Goal: Information Seeking & Learning: Learn about a topic

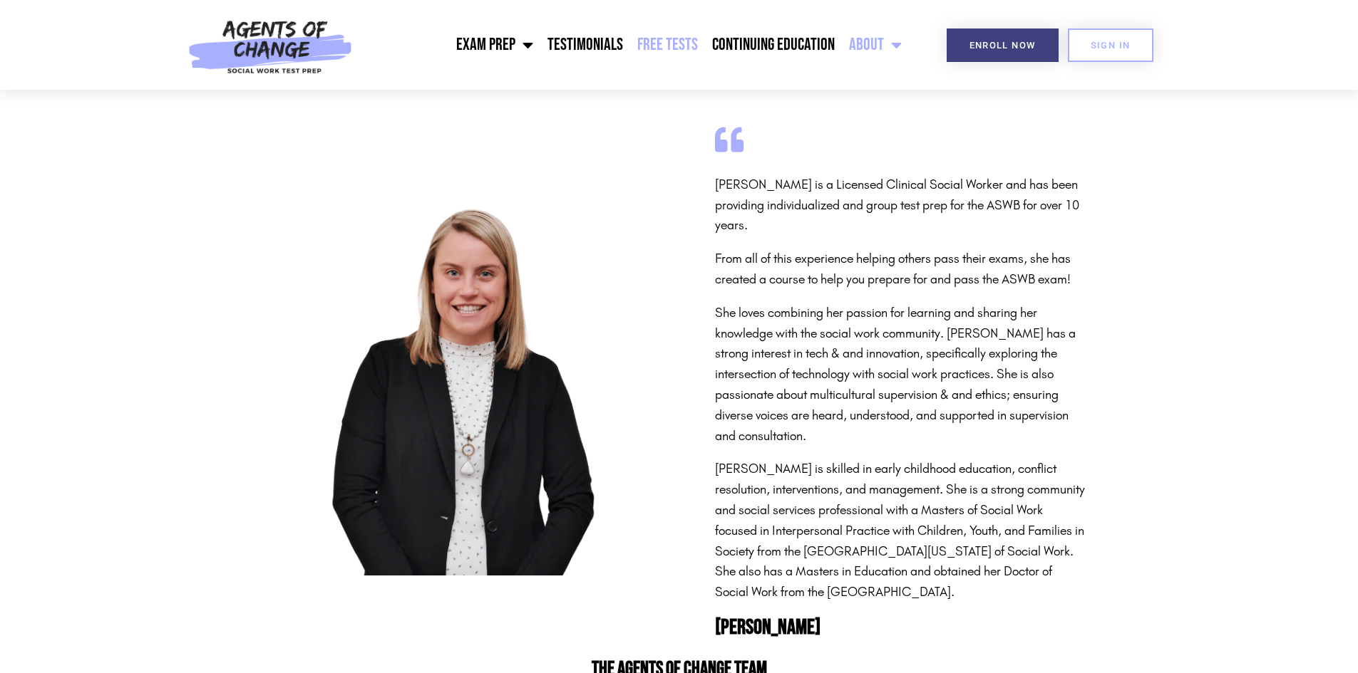
click at [688, 47] on link "Free Tests" at bounding box center [667, 45] width 75 height 36
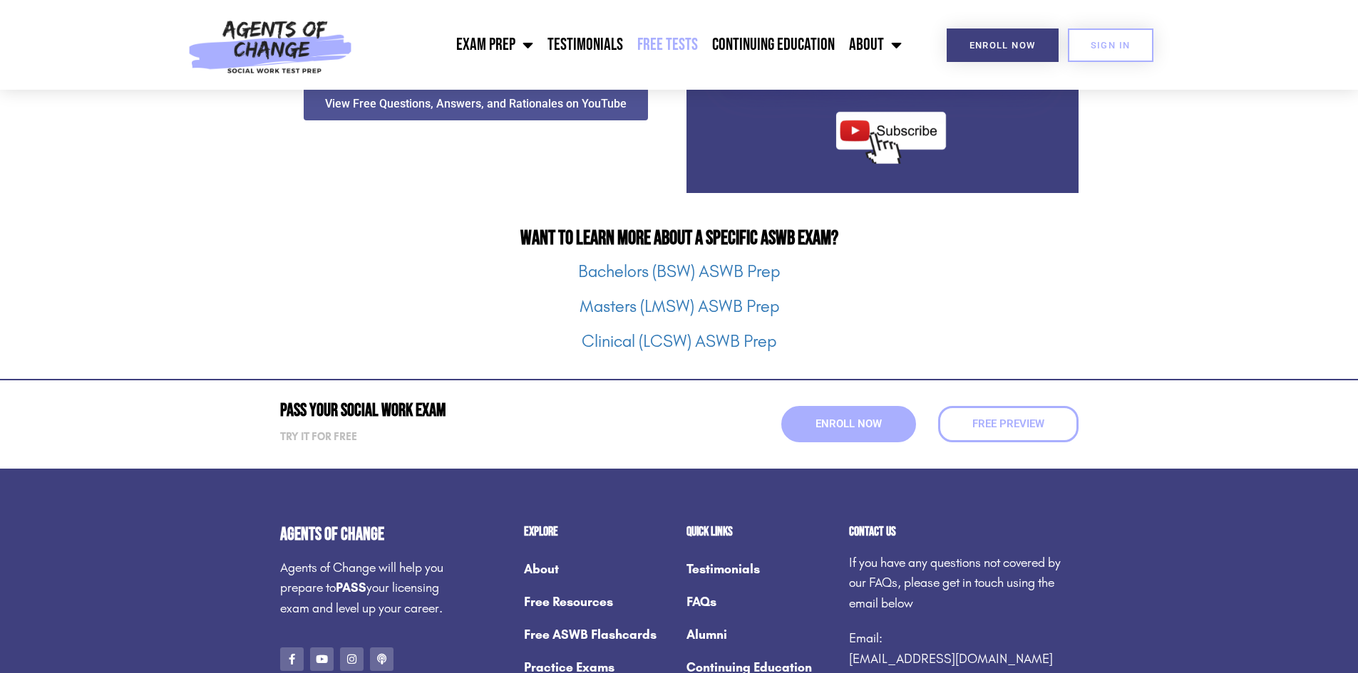
scroll to position [1782, 0]
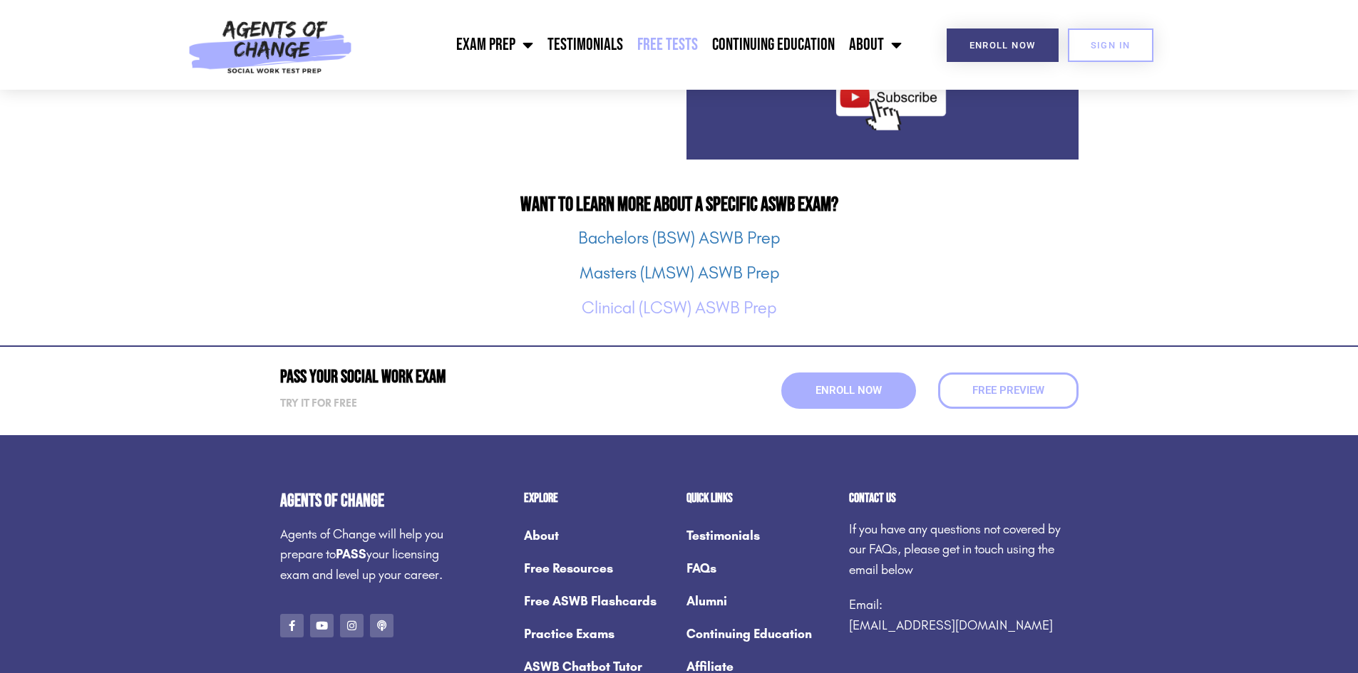
click at [719, 314] on link "Clinical (LCSW) ASWB Prep" at bounding box center [679, 308] width 195 height 20
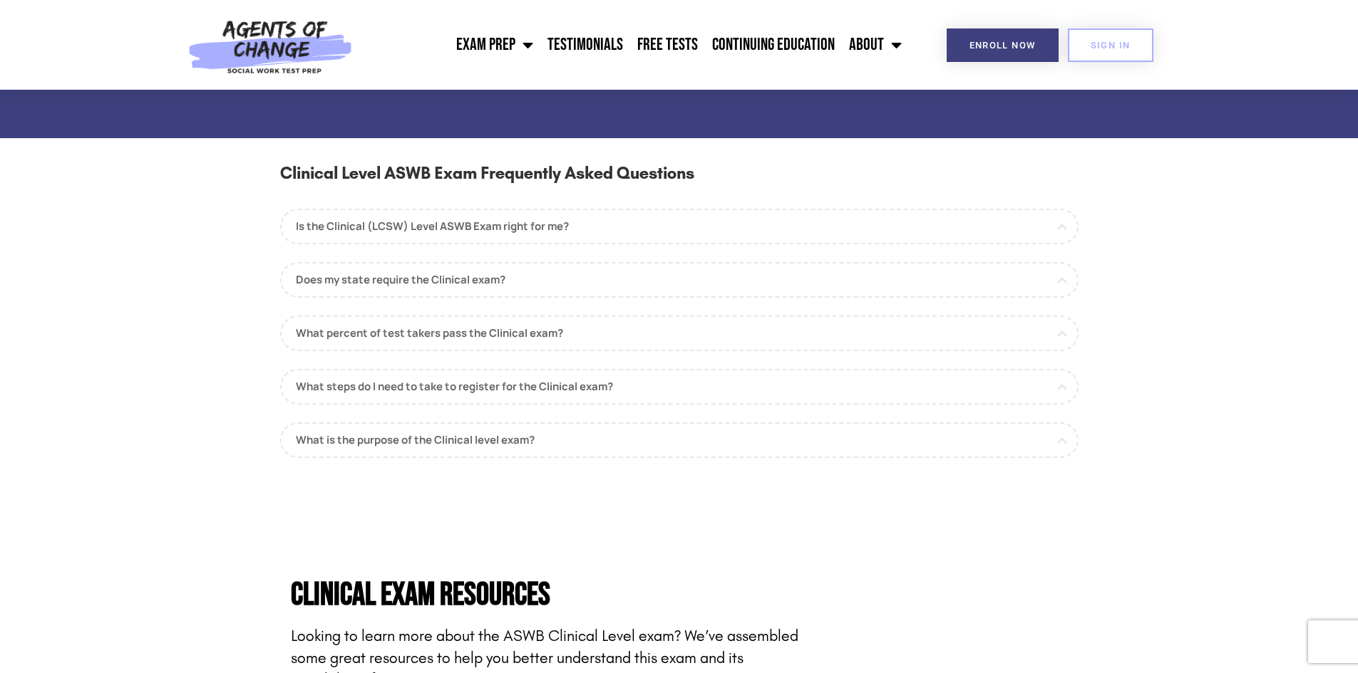
scroll to position [1211, 0]
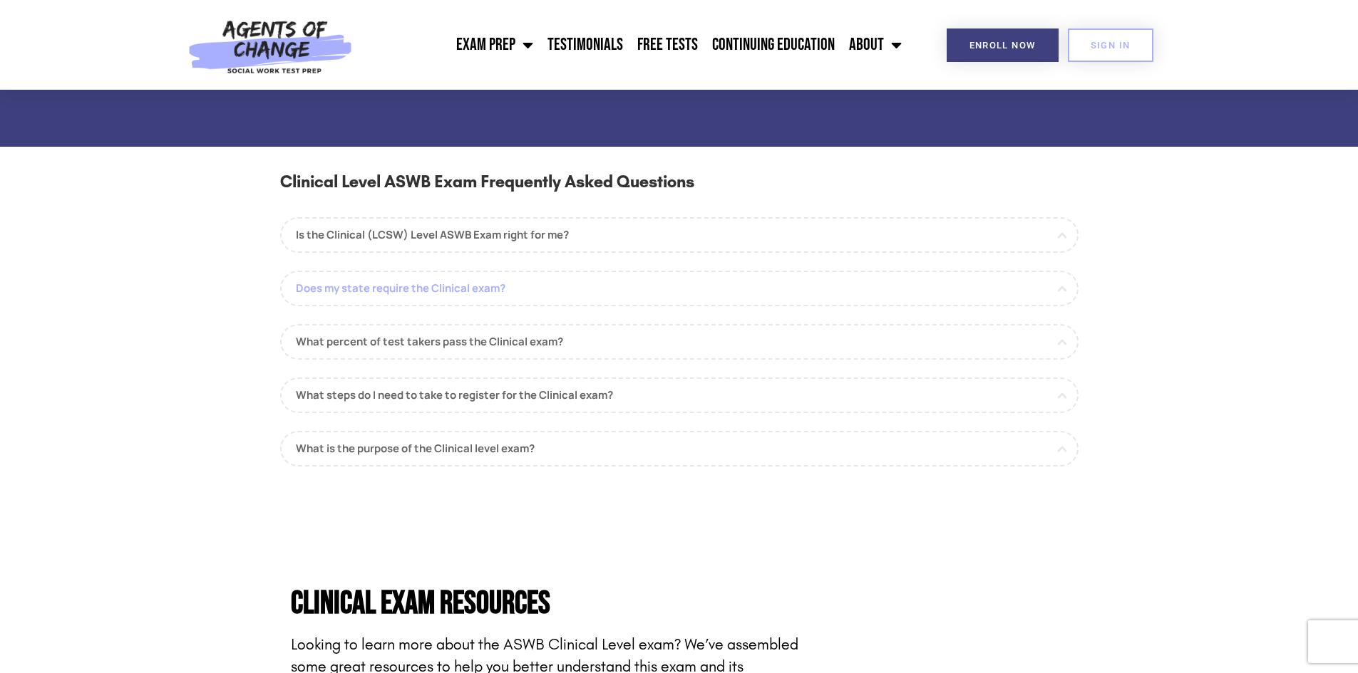
click at [515, 295] on link "Does my state require the Clinical exam?" at bounding box center [679, 289] width 798 height 36
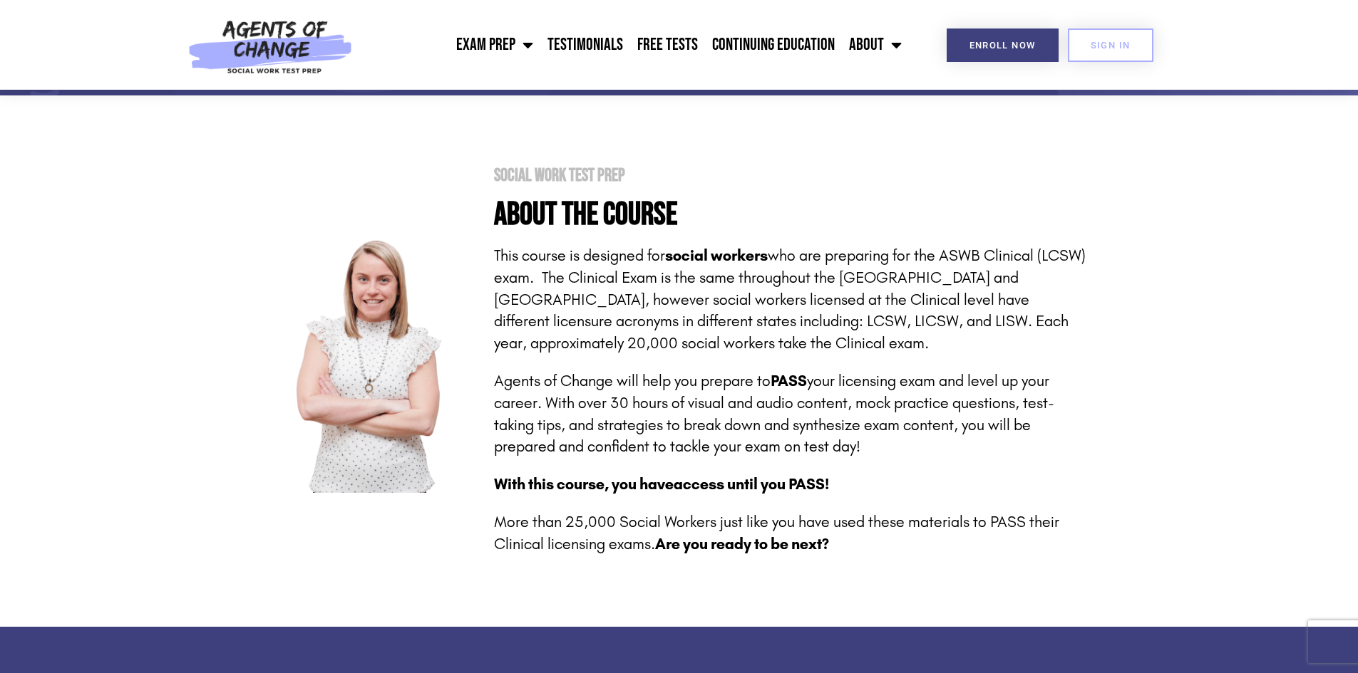
scroll to position [214, 0]
